Goal: Task Accomplishment & Management: Complete application form

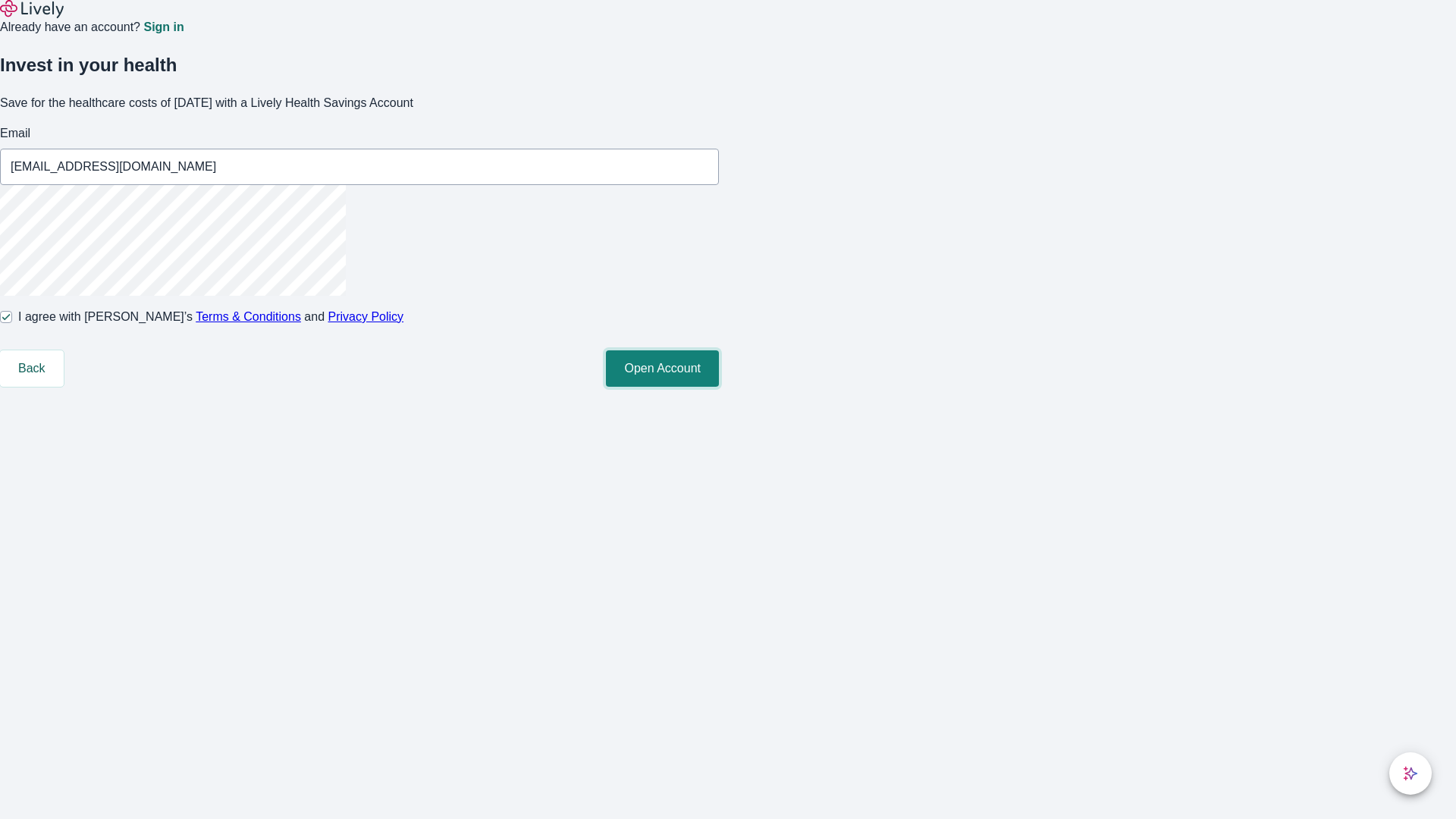
click at [719, 387] on button "Open Account" at bounding box center [662, 368] width 113 height 36
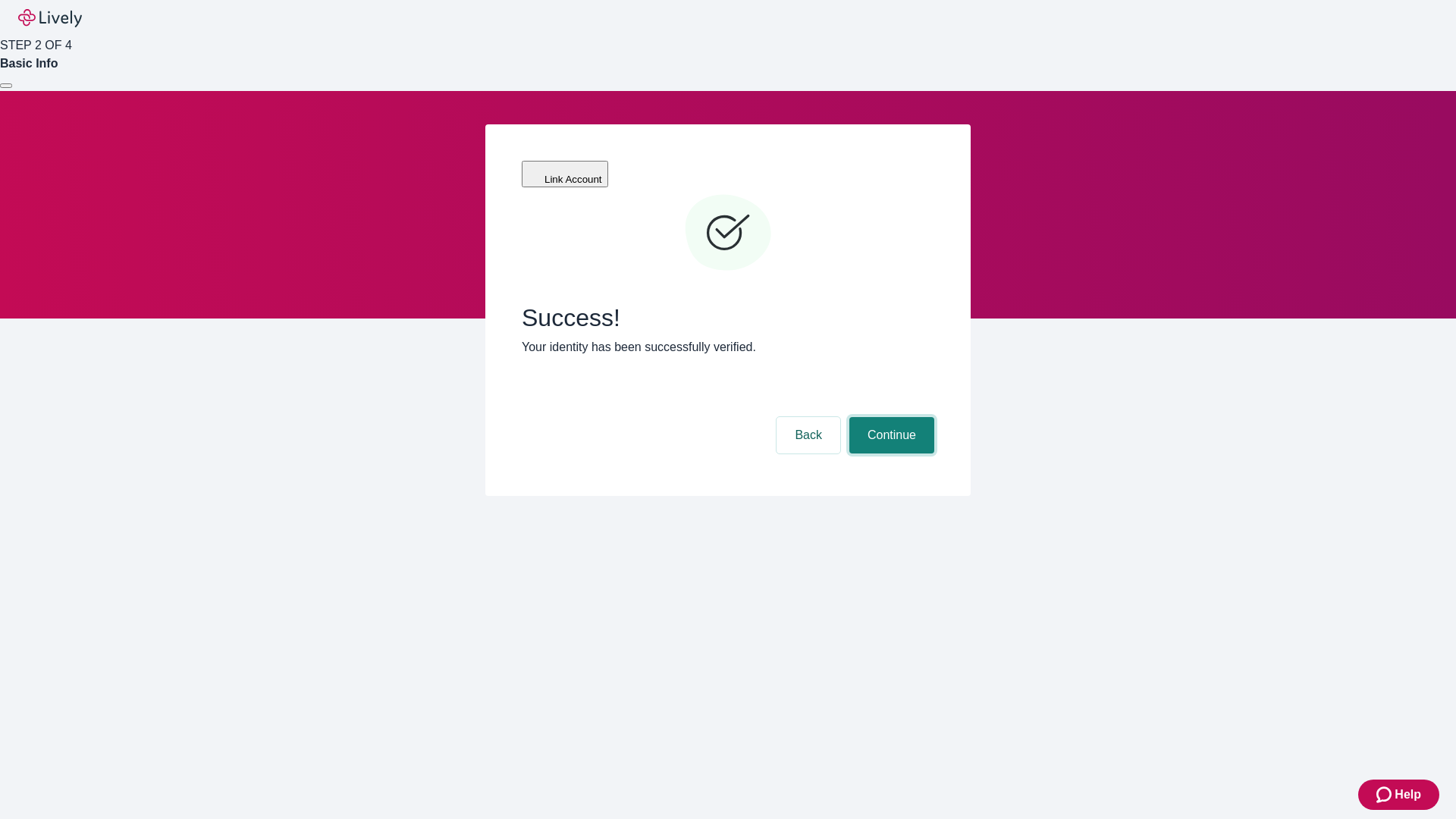
click at [890, 417] on button "Continue" at bounding box center [891, 435] width 85 height 36
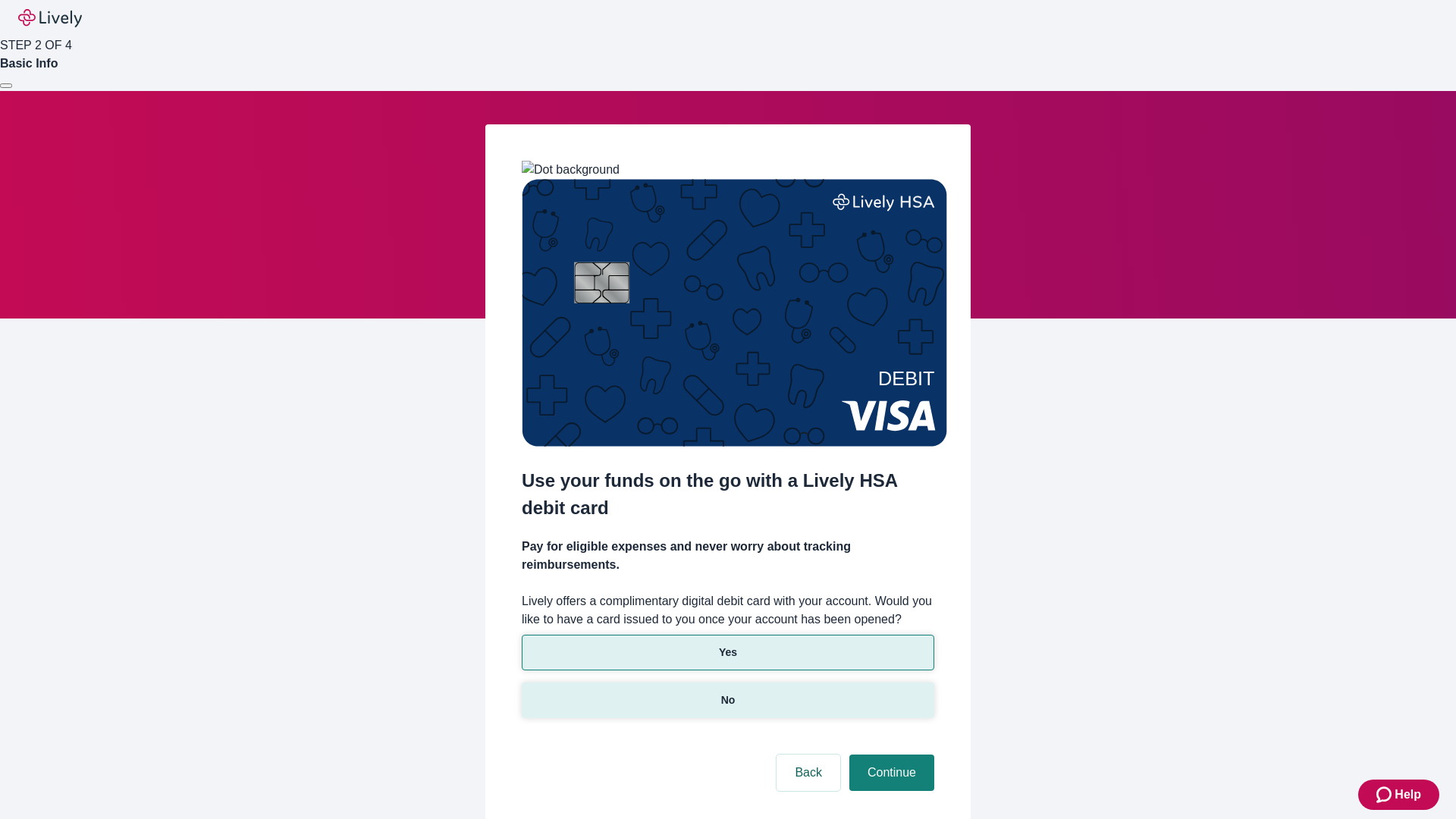
click at [728, 692] on p "No" at bounding box center [728, 700] width 14 height 16
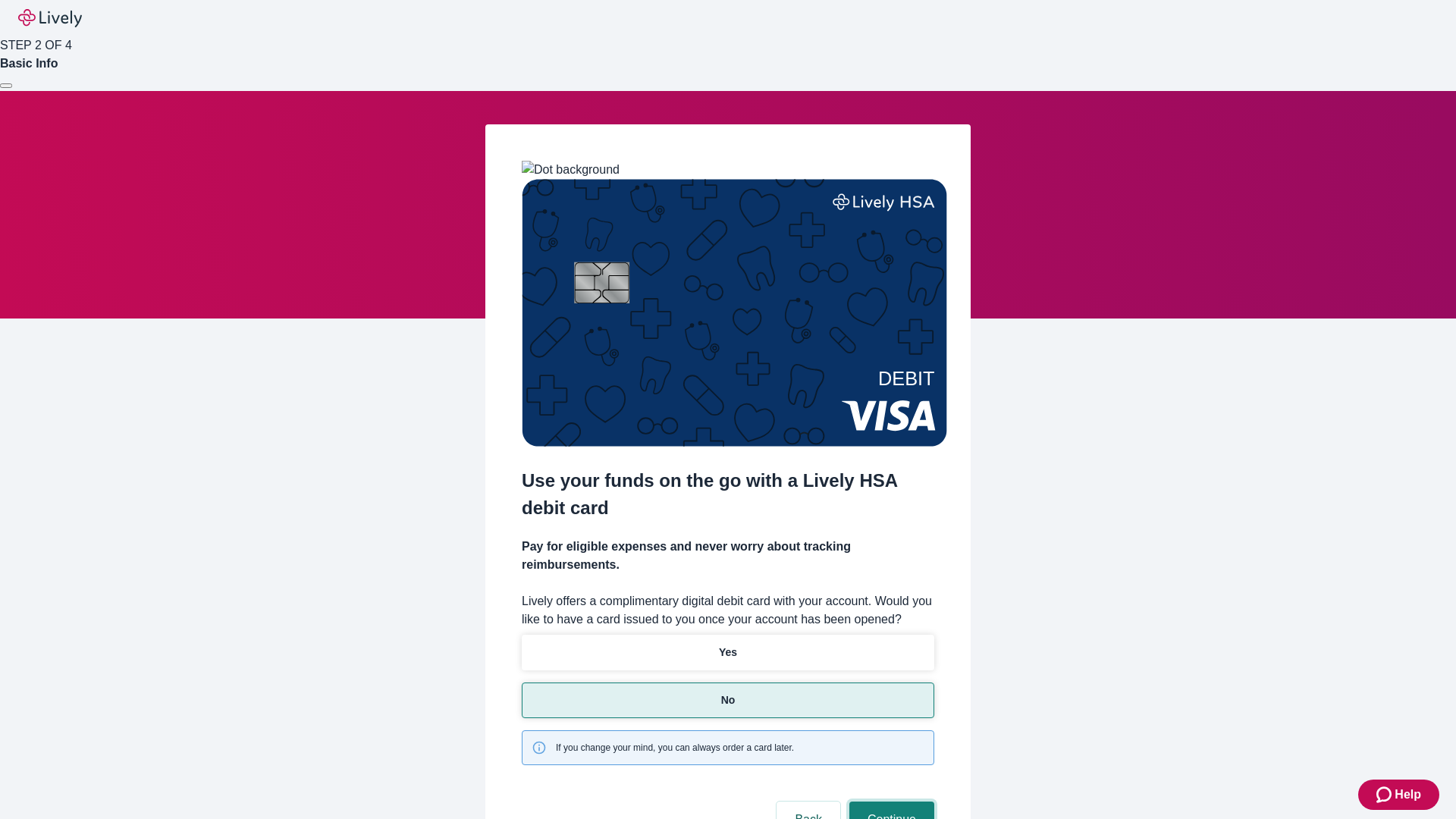
click at [890, 801] on button "Continue" at bounding box center [891, 819] width 85 height 36
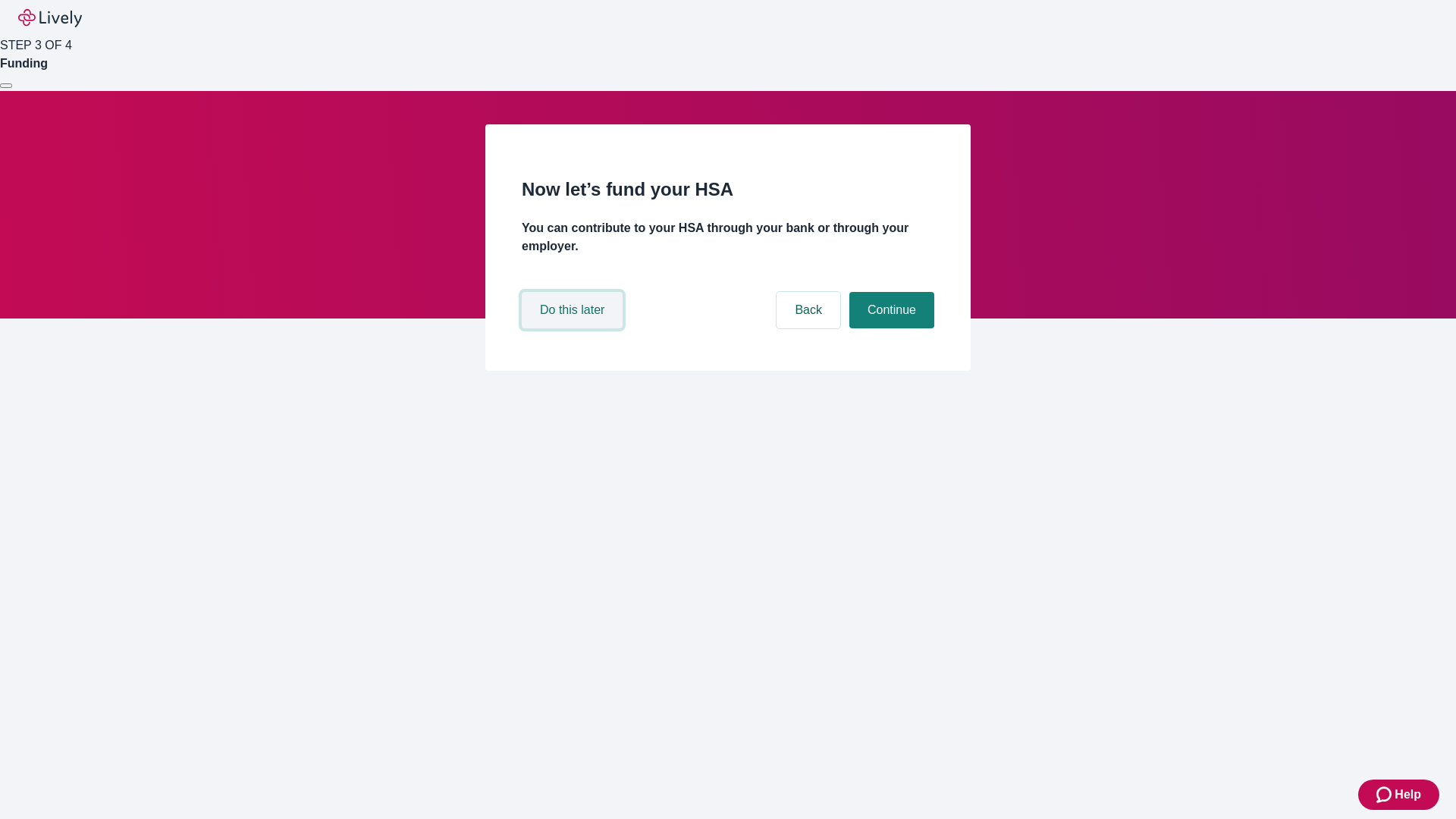
click at [574, 328] on button "Do this later" at bounding box center [572, 310] width 101 height 36
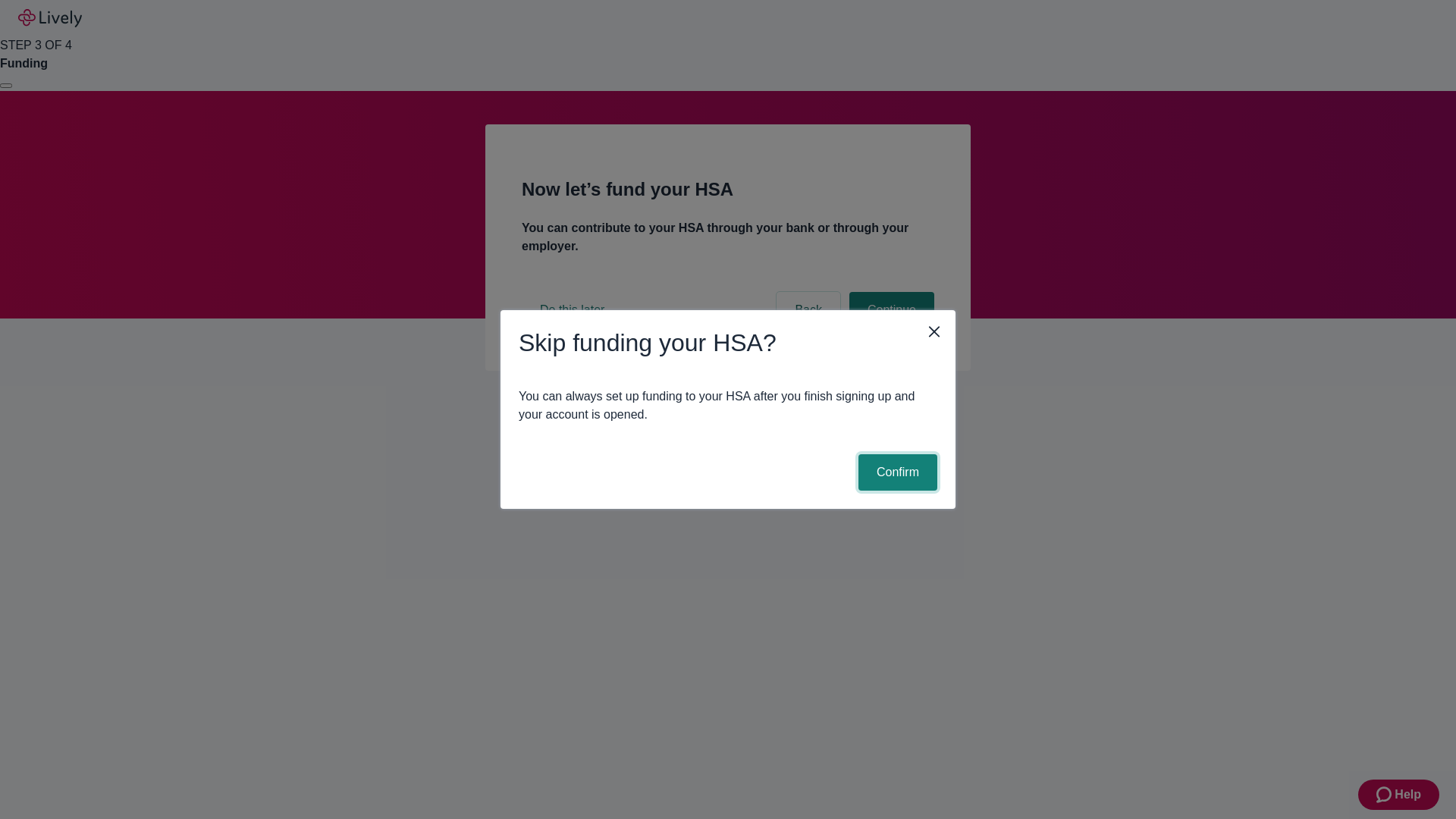
click at [895, 472] on button "Confirm" at bounding box center [898, 472] width 79 height 36
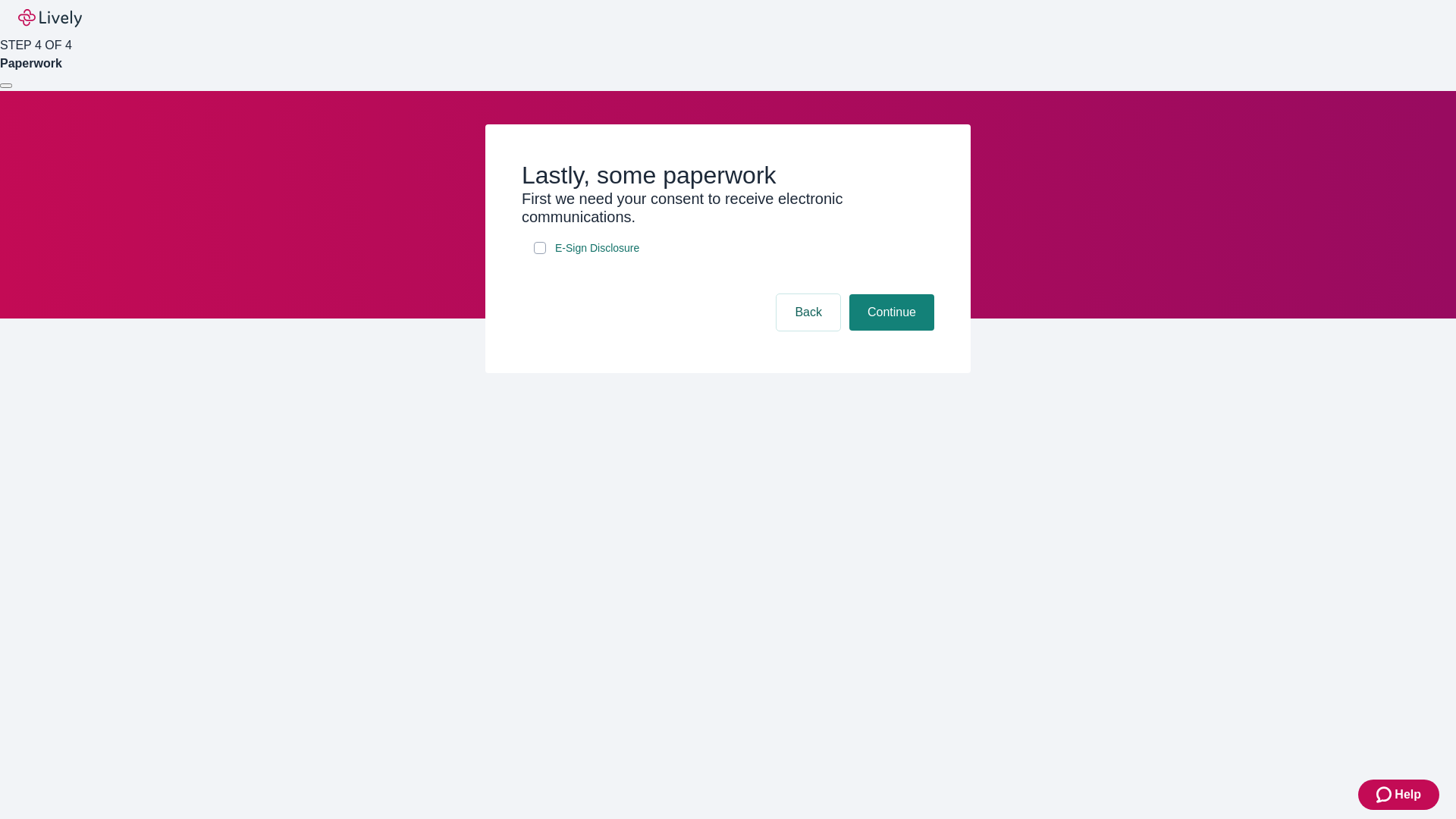
click at [540, 254] on input "E-Sign Disclosure" at bounding box center [540, 248] width 12 height 12
checkbox input "true"
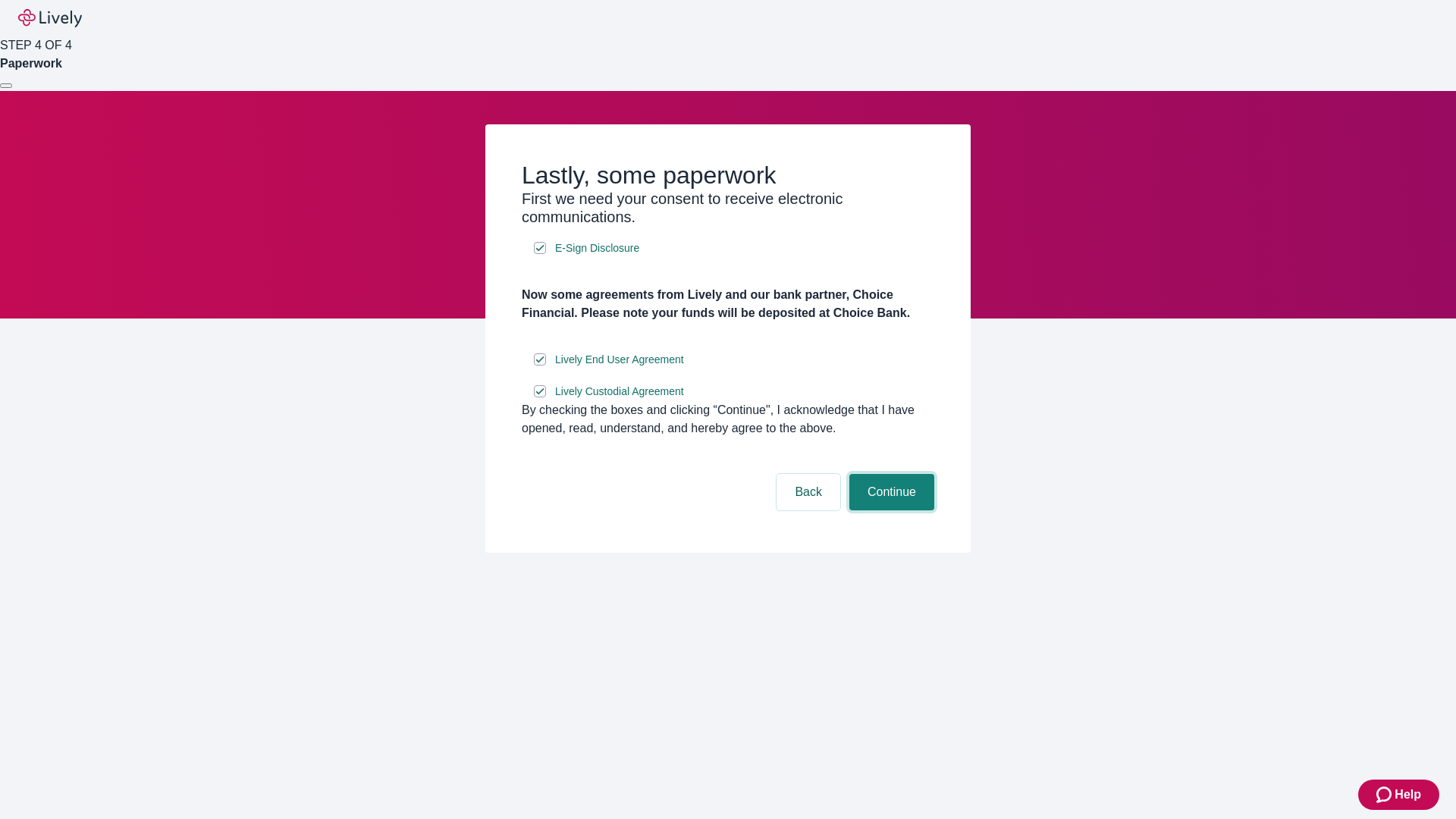
click at [890, 510] on button "Continue" at bounding box center [891, 492] width 85 height 36
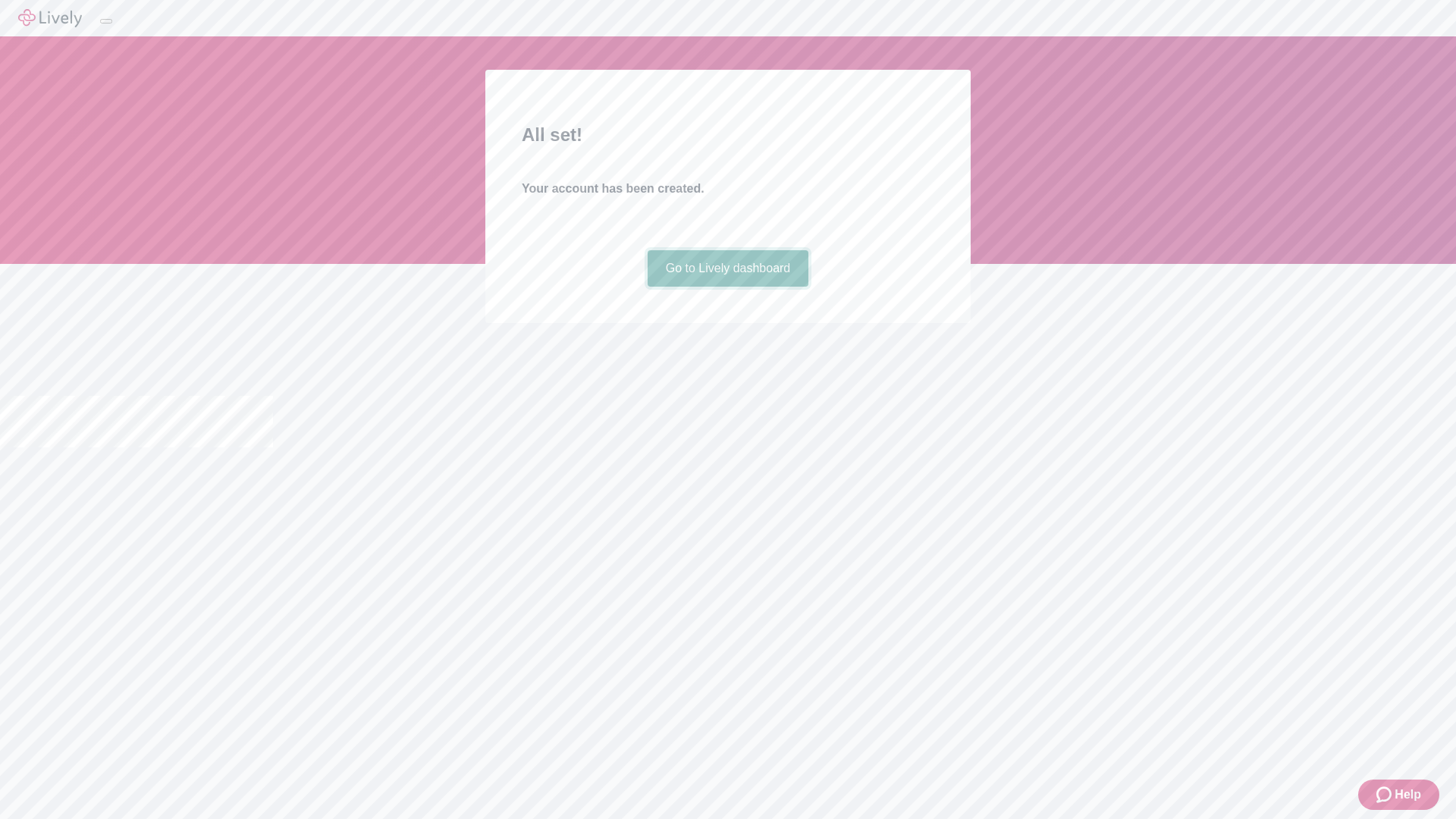
click at [728, 287] on link "Go to Lively dashboard" at bounding box center [728, 268] width 161 height 36
